Goal: Complete application form: Complete application form

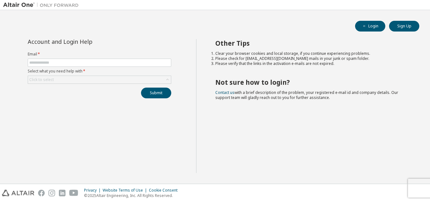
click at [68, 57] on form "Email * Select what you need help with * Click to select" at bounding box center [99, 68] width 143 height 32
click at [67, 59] on span at bounding box center [99, 62] width 143 height 8
click at [67, 64] on input "text" at bounding box center [99, 62] width 140 height 5
type input "**********"
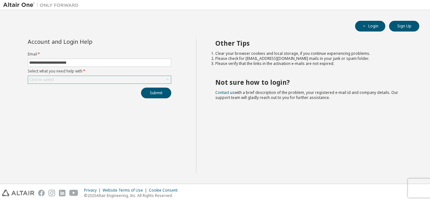
click at [47, 78] on div "Click to select" at bounding box center [41, 79] width 25 height 5
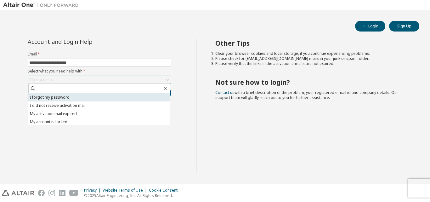
click at [59, 95] on li "I forgot my password" at bounding box center [98, 97] width 141 height 8
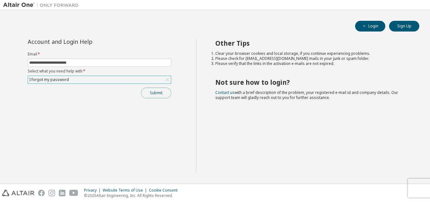
click at [146, 94] on button "Submit" at bounding box center [156, 92] width 30 height 11
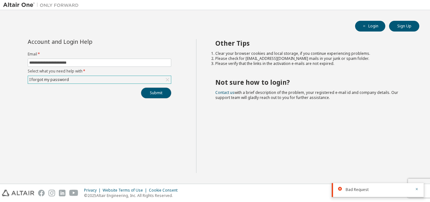
click at [157, 91] on button "Submit" at bounding box center [156, 92] width 30 height 11
click at [416, 167] on div "Bad Request" at bounding box center [377, 171] width 92 height 14
click at [416, 172] on button "button" at bounding box center [416, 171] width 4 height 6
click at [416, 190] on icon "button" at bounding box center [416, 189] width 4 height 4
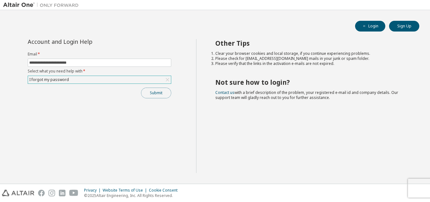
click at [163, 89] on button "Submit" at bounding box center [156, 92] width 30 height 11
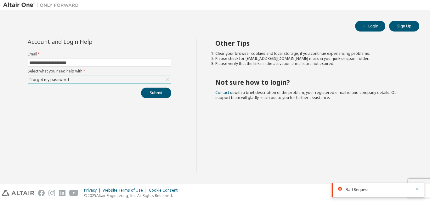
click at [415, 188] on icon "button" at bounding box center [416, 189] width 4 height 4
click at [152, 80] on div "I forgot my password" at bounding box center [99, 80] width 143 height 8
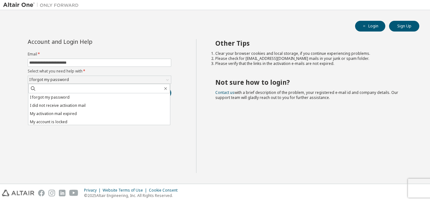
click at [156, 131] on div "**********" at bounding box center [99, 106] width 193 height 134
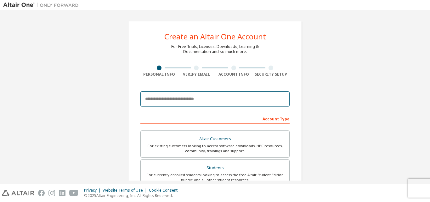
click at [200, 98] on input "email" at bounding box center [214, 98] width 149 height 15
type input "**********"
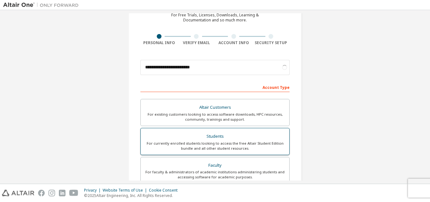
click at [222, 143] on div "For currently enrolled students looking to access the free Altair Student Editi…" at bounding box center [214, 146] width 141 height 10
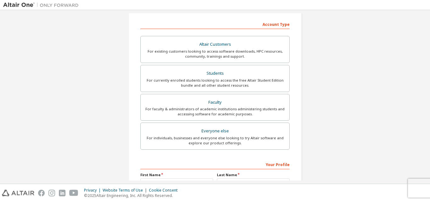
scroll to position [166, 0]
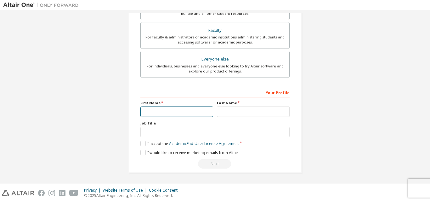
click at [195, 110] on input "text" at bounding box center [176, 111] width 73 height 10
type input "**********"
click at [228, 104] on label "Last Name" at bounding box center [253, 102] width 73 height 5
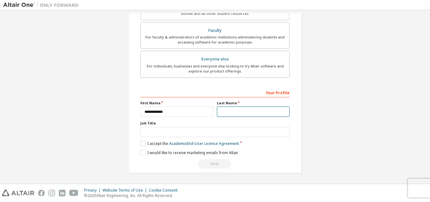
click at [226, 113] on input "text" at bounding box center [253, 111] width 73 height 10
type input "*********"
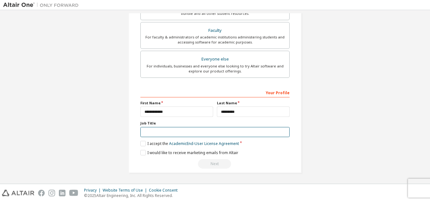
click at [231, 131] on input "text" at bounding box center [214, 132] width 149 height 10
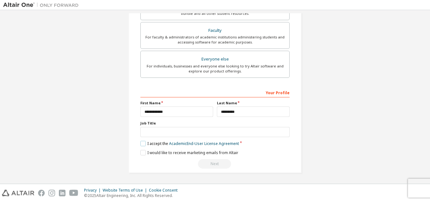
click at [143, 142] on label "I accept the Academic End-User License Agreement" at bounding box center [189, 143] width 98 height 5
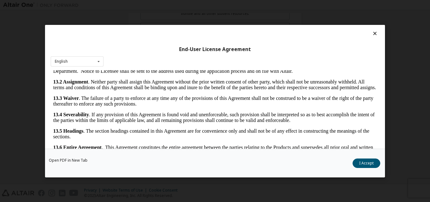
scroll to position [20, 0]
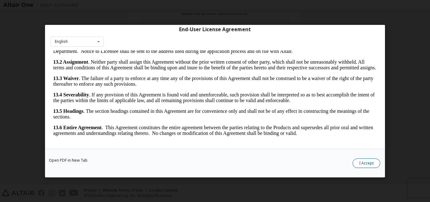
click at [367, 160] on button "I Accept" at bounding box center [366, 162] width 28 height 9
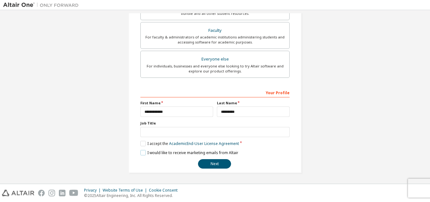
click at [143, 154] on label "I would like to receive marketing emails from Altair" at bounding box center [189, 152] width 98 height 5
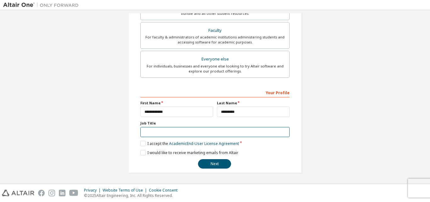
click at [154, 132] on input "text" at bounding box center [214, 132] width 149 height 10
type input "*******"
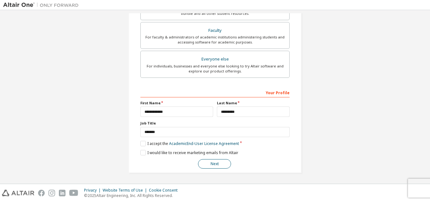
click at [220, 162] on button "Next" at bounding box center [214, 163] width 33 height 9
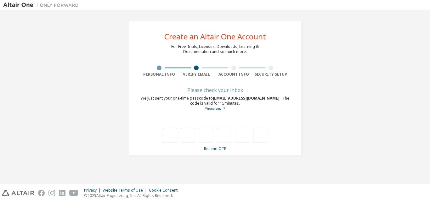
scroll to position [0, 0]
type input "*"
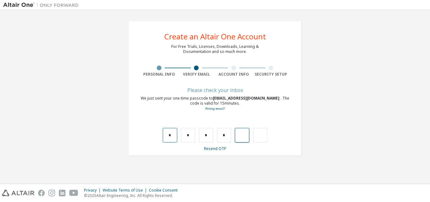
type input "*"
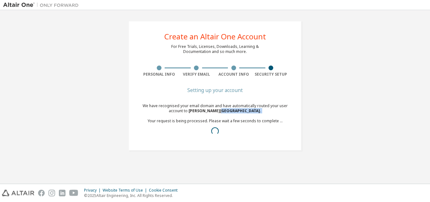
drag, startPoint x: 193, startPoint y: 112, endPoint x: 288, endPoint y: 115, distance: 95.3
click at [278, 118] on div "We have recognised your email domain and have automatically routed your user ac…" at bounding box center [214, 120] width 149 height 35
click at [287, 112] on div "We have recognised your email domain and have automatically routed your user ac…" at bounding box center [214, 120] width 149 height 35
drag, startPoint x: 285, startPoint y: 111, endPoint x: 163, endPoint y: 110, distance: 122.0
click at [163, 110] on div "We have recognised your email domain and have automatically routed your user ac…" at bounding box center [214, 120] width 149 height 35
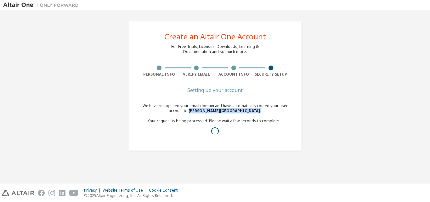
click at [188, 113] on span "Rajeev Gandhi Memorial College of Engineering and Technology ." at bounding box center [224, 110] width 73 height 5
drag, startPoint x: 163, startPoint y: 110, endPoint x: 285, endPoint y: 114, distance: 121.4
click at [285, 114] on div "We have recognised your email domain and have automatically routed your user ac…" at bounding box center [214, 120] width 149 height 35
click at [286, 112] on div "We have recognised your email domain and have automatically routed your user ac…" at bounding box center [214, 120] width 149 height 35
